Goal: Check status: Check status

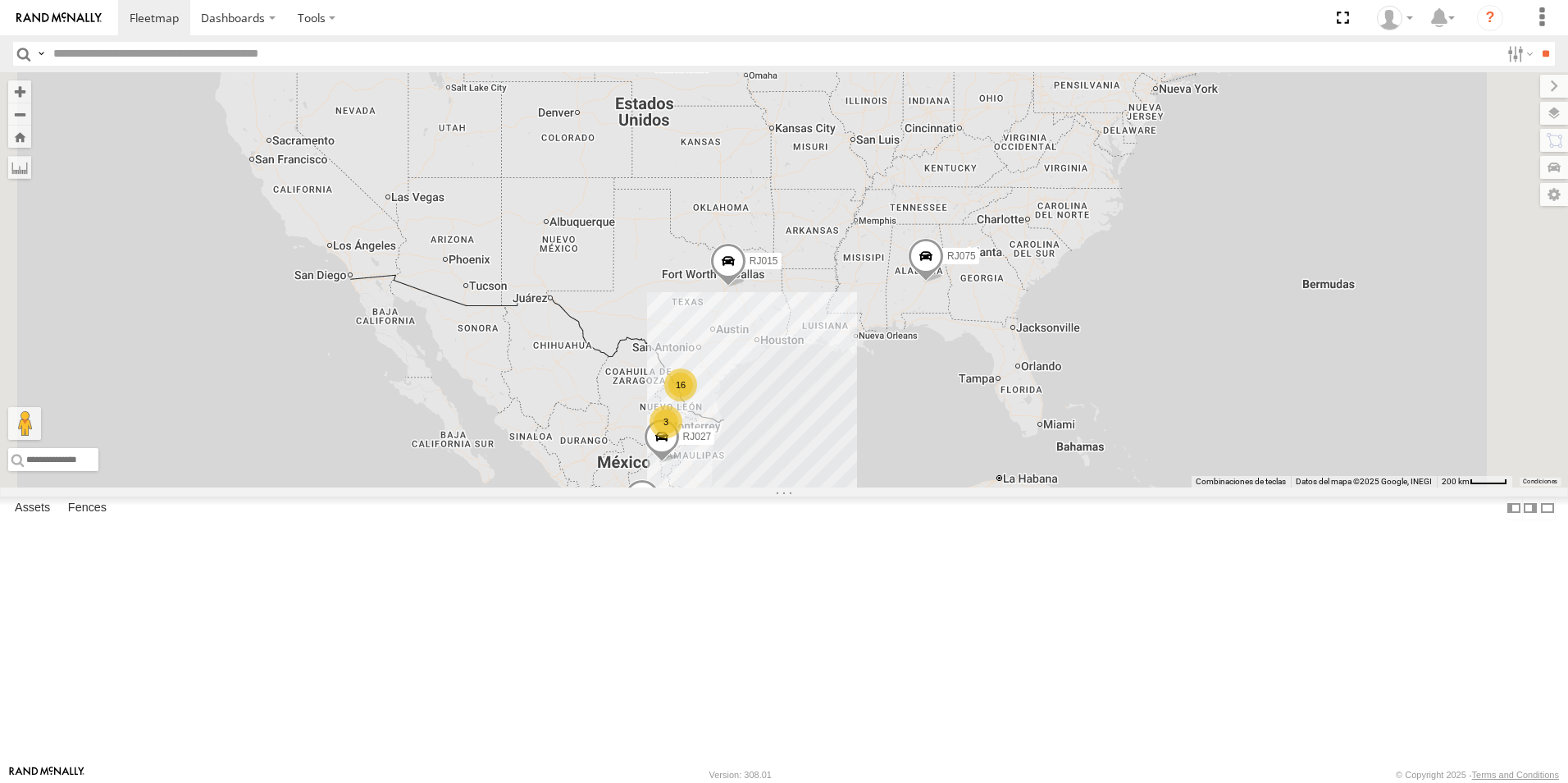
click at [130, 53] on input "text" at bounding box center [774, 54] width 1453 height 24
type input "*****"
click at [1536, 42] on input "**" at bounding box center [1545, 54] width 19 height 24
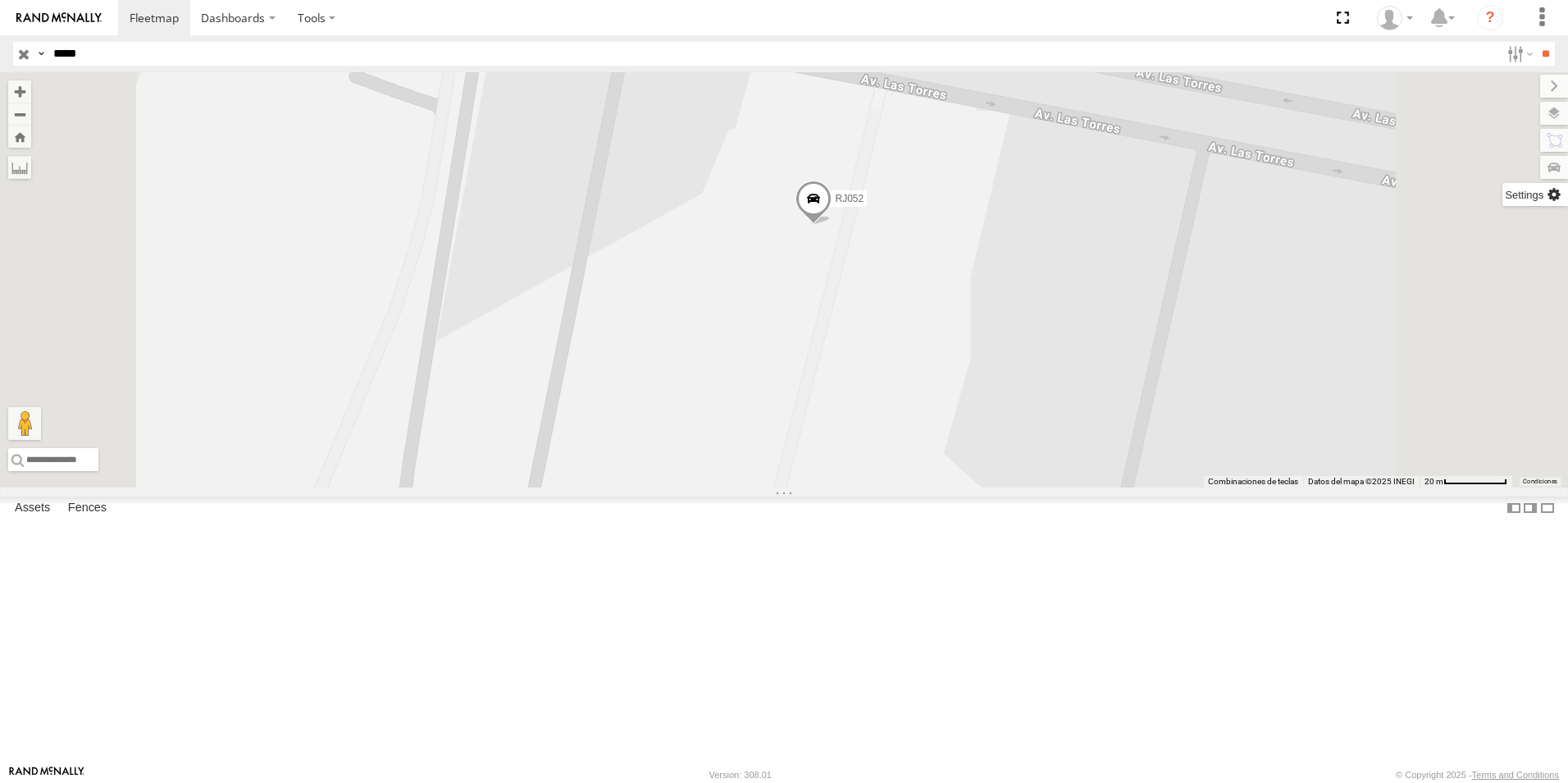
click at [1555, 199] on label at bounding box center [1535, 194] width 66 height 23
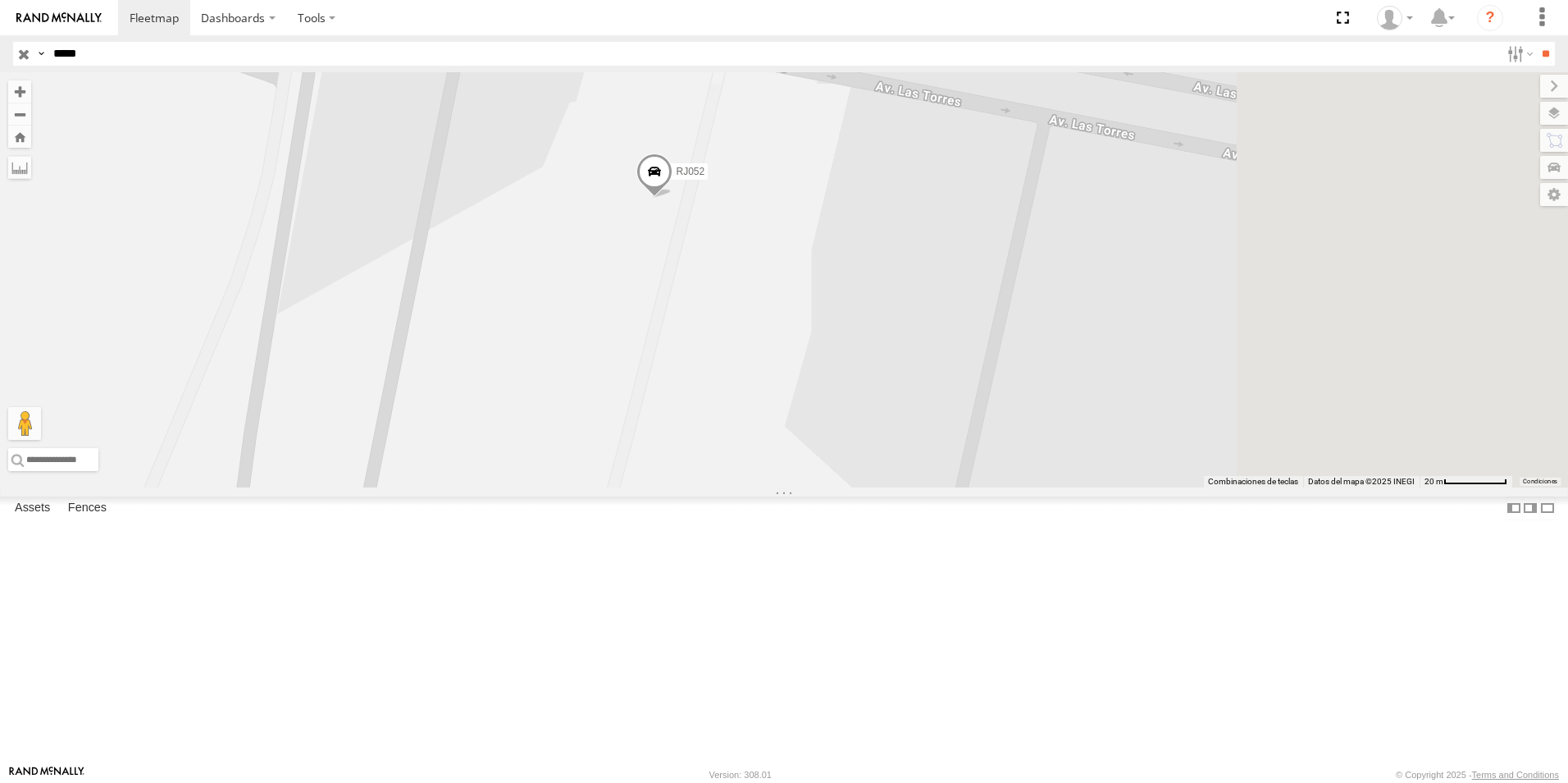
drag, startPoint x: 927, startPoint y: 518, endPoint x: 765, endPoint y: 481, distance: 166.2
click at [768, 487] on div "RJ052" at bounding box center [784, 279] width 1568 height 415
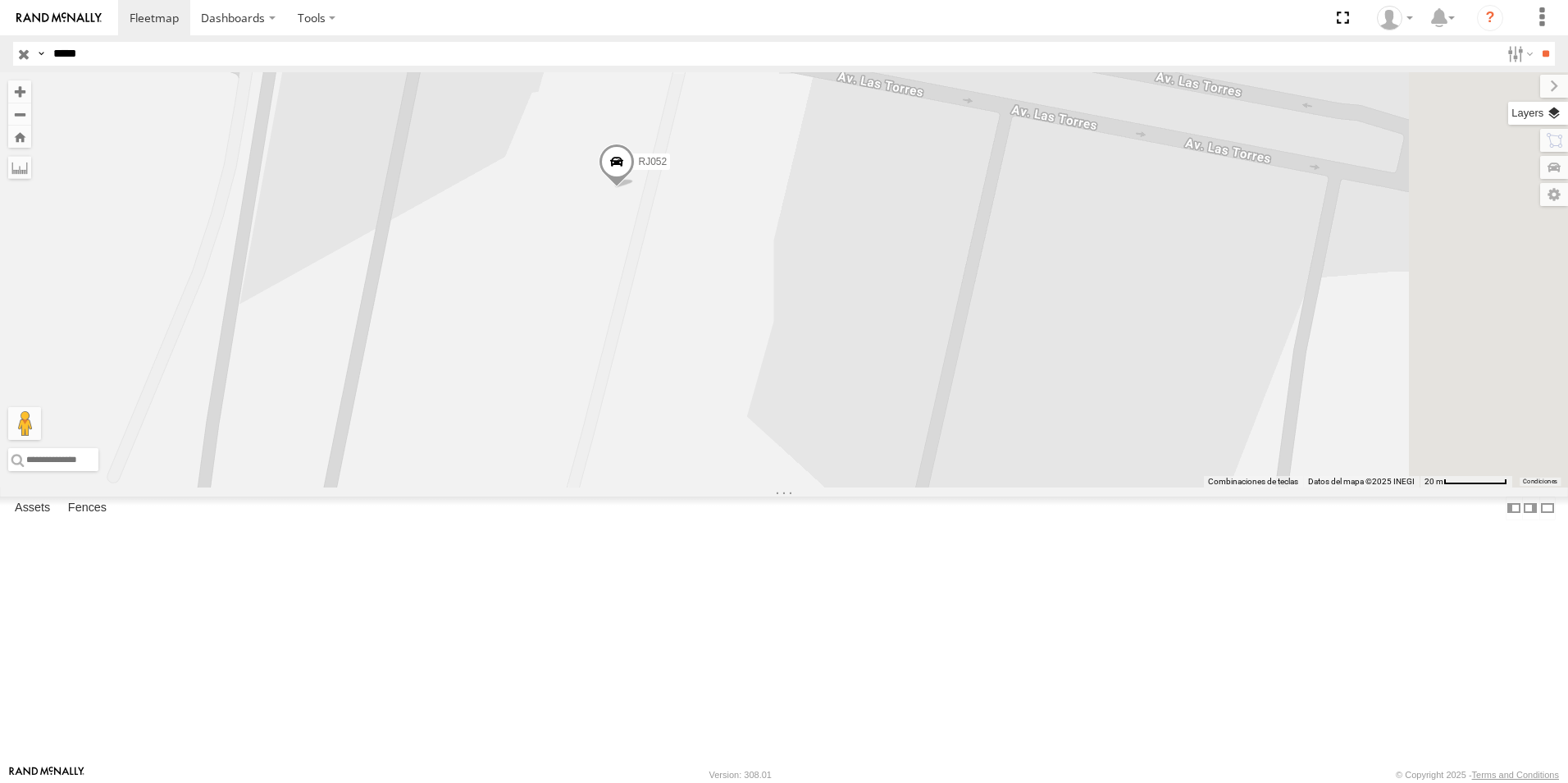
click at [1508, 120] on label at bounding box center [1538, 113] width 60 height 23
click at [0, 0] on span "Basemaps" at bounding box center [0, 0] width 0 height 0
click at [0, 0] on span "Satellite" at bounding box center [0, 0] width 0 height 0
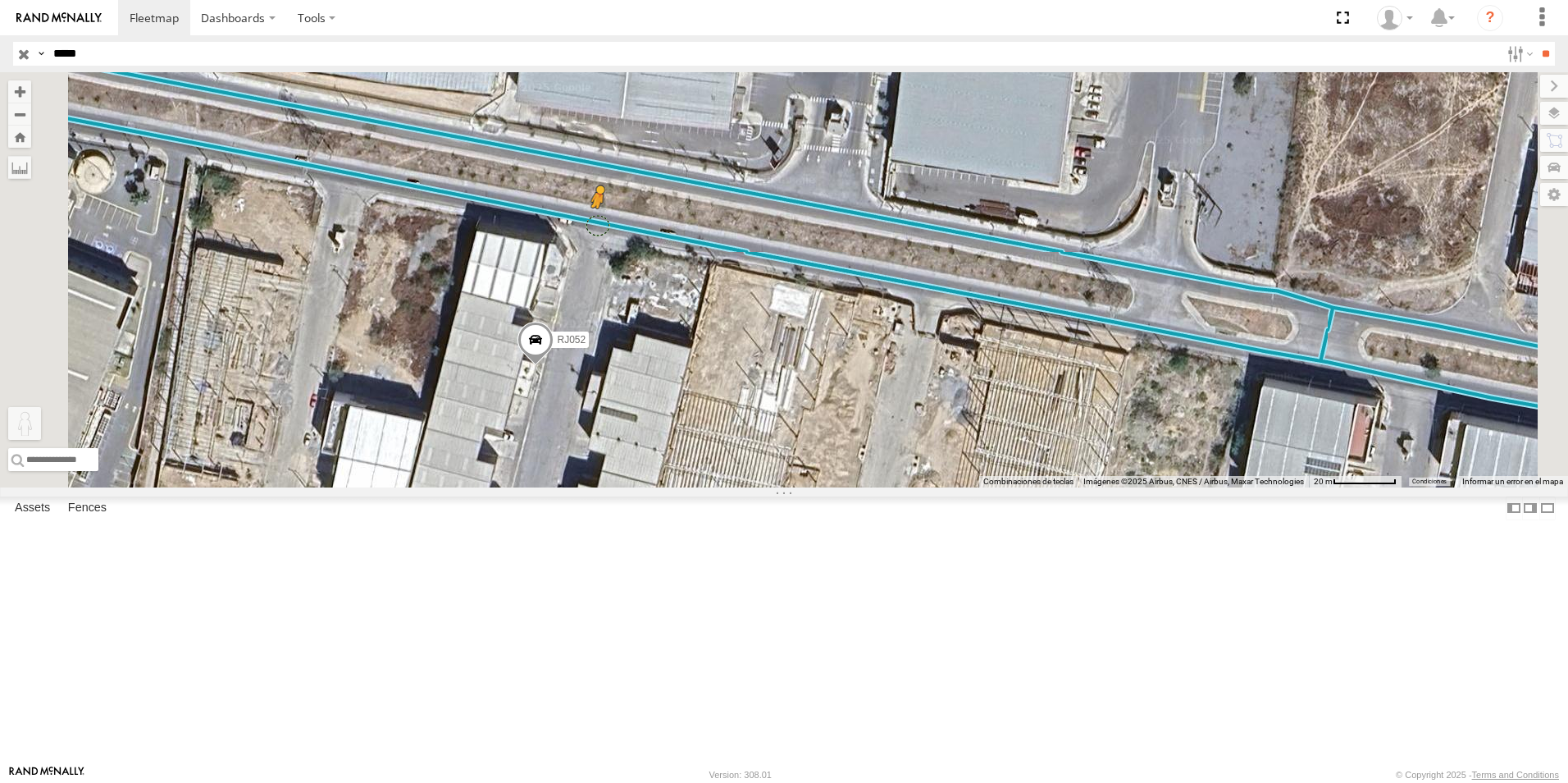
drag, startPoint x: 431, startPoint y: 691, endPoint x: 802, endPoint y: 362, distance: 495.9
click at [802, 362] on div "RJ052 Para activar la función de arrastrar con el teclado, presiona Alt + Intro…" at bounding box center [784, 279] width 1568 height 415
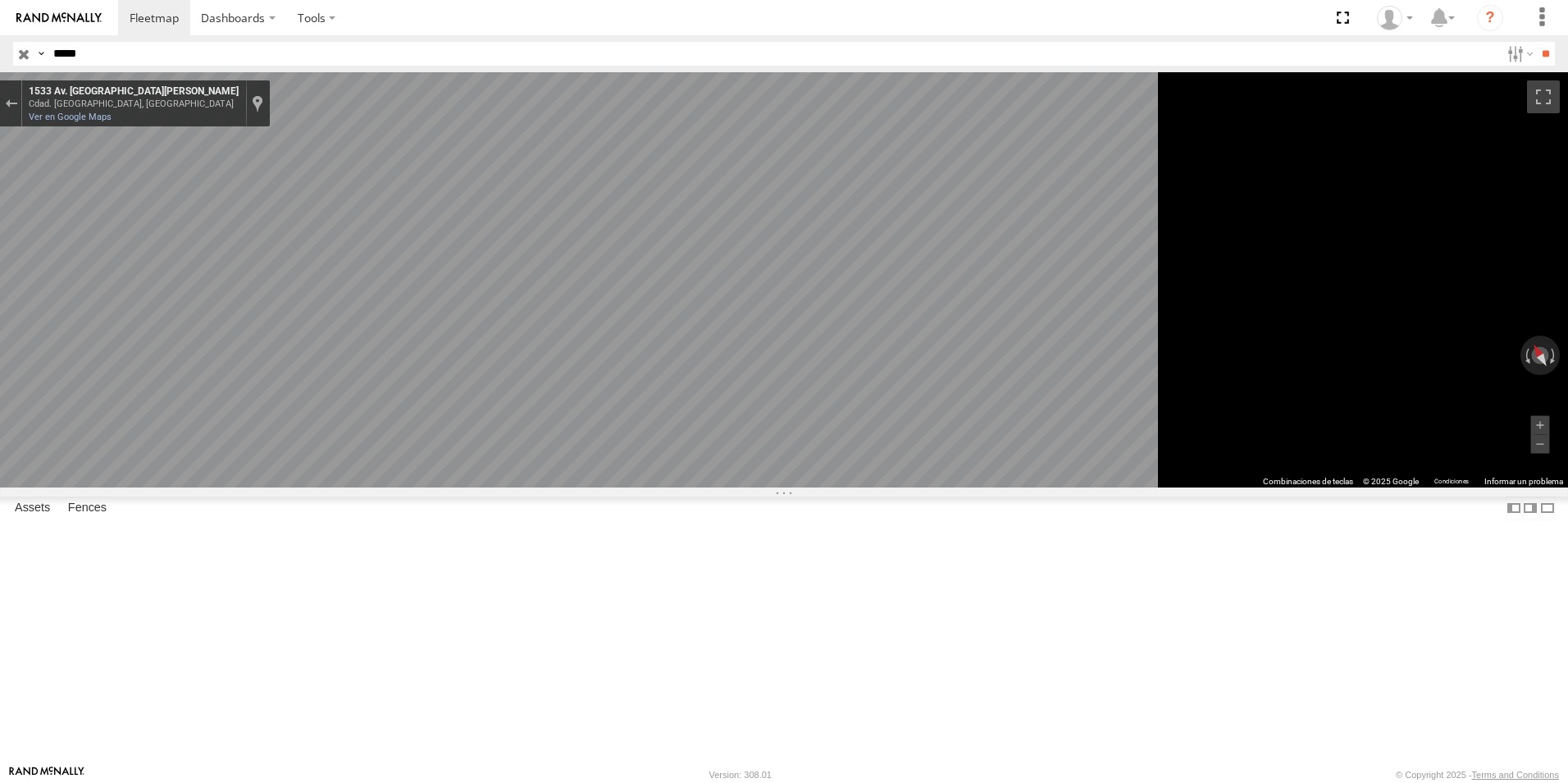
click at [372, 488] on main "← Mover a la izquierda → Mover a la derecha ↑ Mover hacia arriba ↓ Mover hacia …" at bounding box center [784, 418] width 1568 height 693
click at [0, 0] on span "Satellite" at bounding box center [0, 0] width 0 height 0
click at [17, 108] on div "Sal de Street View" at bounding box center [11, 103] width 12 height 10
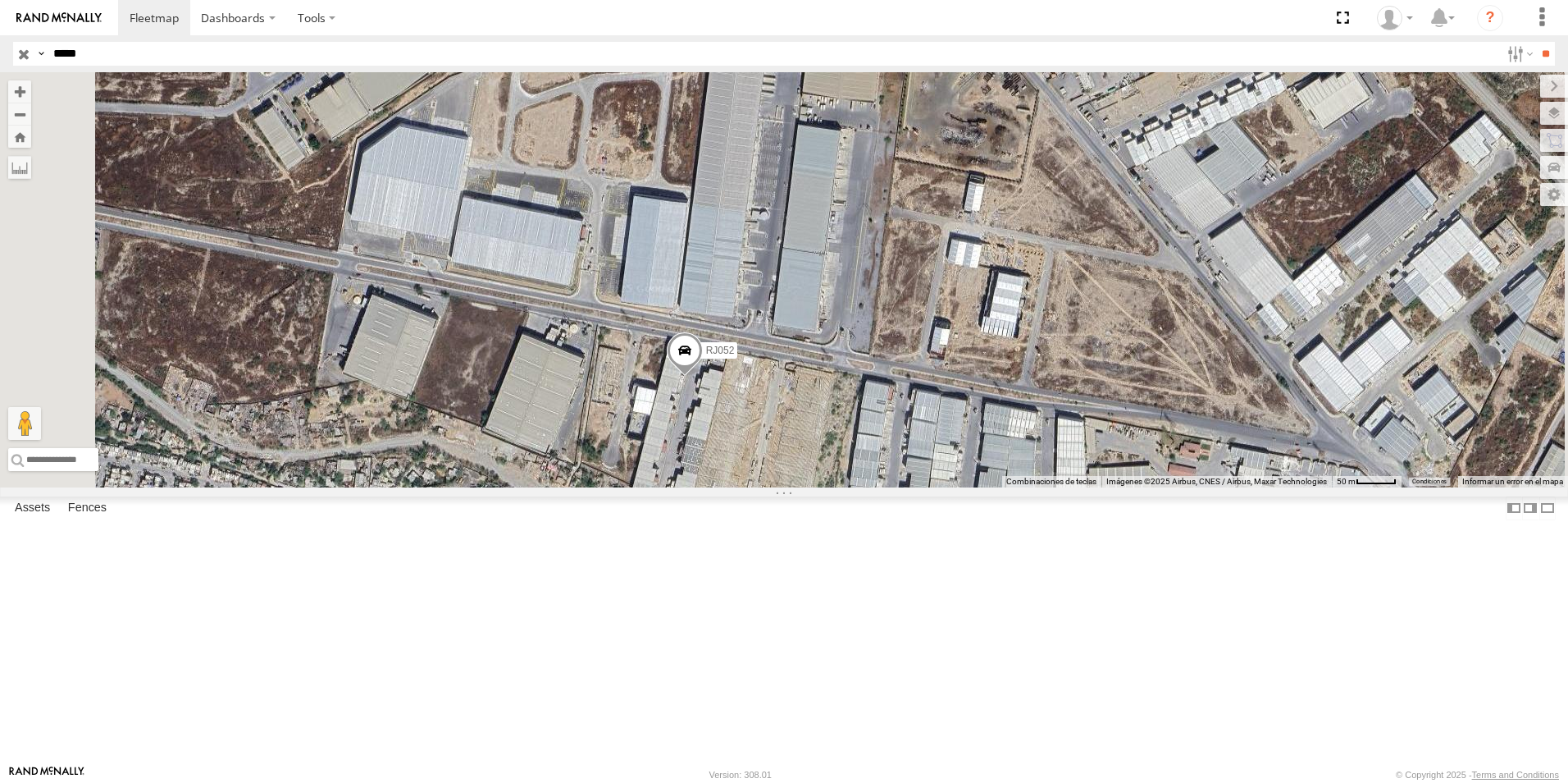
click at [0, 0] on span "Roadmap" at bounding box center [0, 0] width 0 height 0
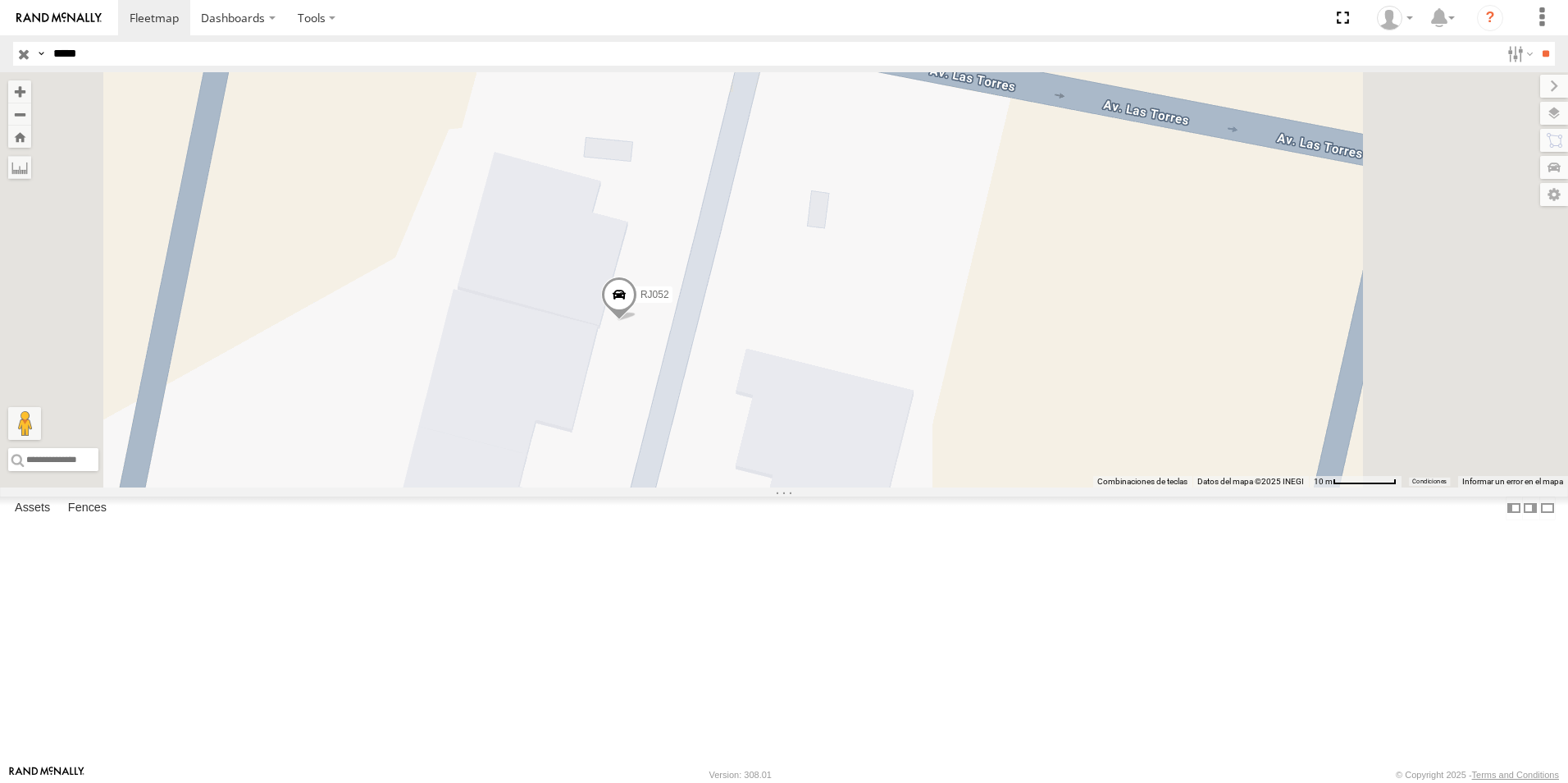
click at [0, 0] on span "Satellite" at bounding box center [0, 0] width 0 height 0
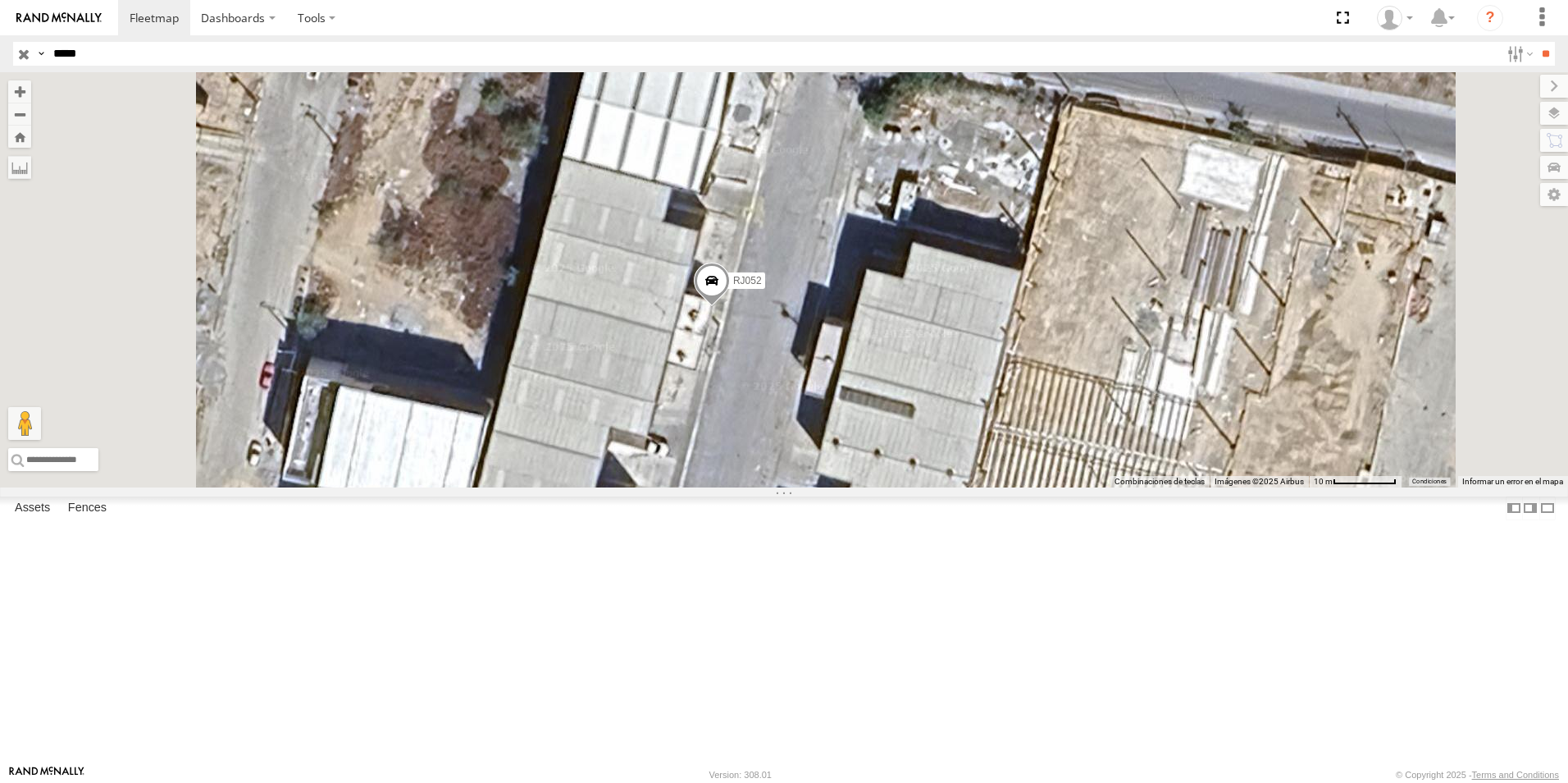
drag, startPoint x: 1066, startPoint y: 462, endPoint x: 1163, endPoint y: 448, distance: 98.0
click at [1163, 448] on div "RJ052 Cargando..." at bounding box center [784, 279] width 1568 height 415
